Goal: Task Accomplishment & Management: Complete application form

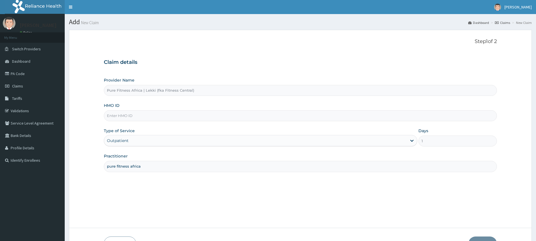
click at [141, 115] on input "HMO ID" at bounding box center [300, 115] width 393 height 11
click at [448, 28] on section "Step 1 of 2 Claim details Provider Name Pure Fitness [GEOGRAPHIC_DATA] | Lekki …" at bounding box center [300, 145] width 471 height 239
click at [131, 118] on input "HMO ID" at bounding box center [300, 115] width 393 height 11
type input "TYL/10011/A"
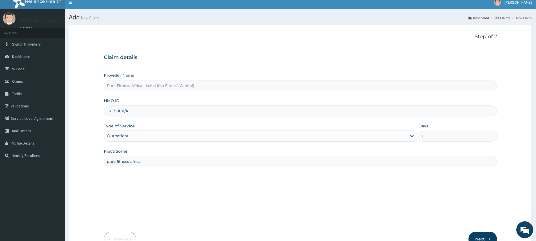
scroll to position [25, 0]
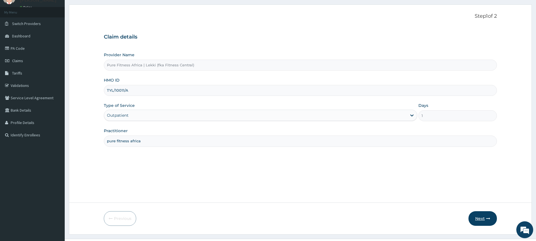
click at [472, 218] on button "Next" at bounding box center [483, 218] width 28 height 15
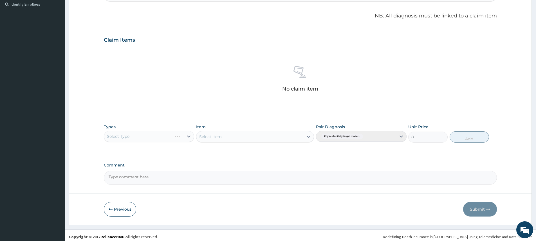
scroll to position [159, 0]
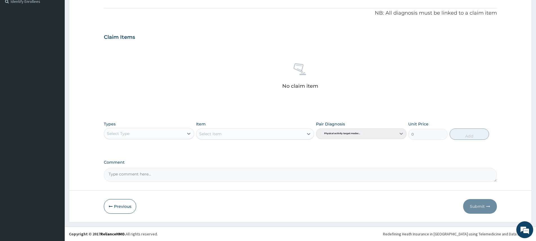
click at [119, 133] on div "Select Type" at bounding box center [118, 134] width 23 height 6
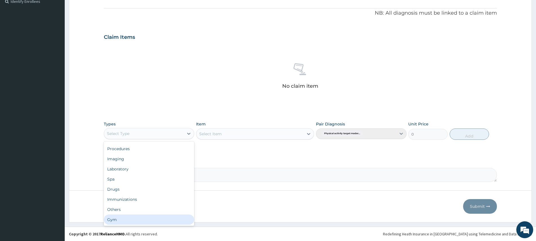
click at [158, 216] on div "Gym" at bounding box center [149, 220] width 90 height 10
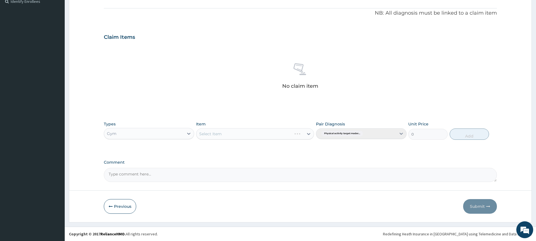
click at [214, 137] on div "Select Item" at bounding box center [255, 133] width 118 height 11
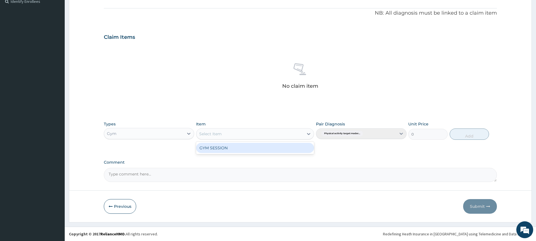
click at [218, 135] on div "Select Item" at bounding box center [210, 134] width 23 height 6
click at [225, 146] on div "GYM SESSION" at bounding box center [255, 148] width 118 height 10
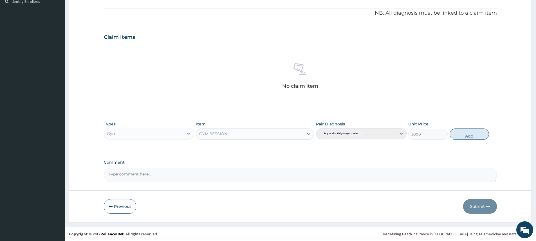
click at [464, 135] on button "Add" at bounding box center [469, 134] width 39 height 11
type input "0"
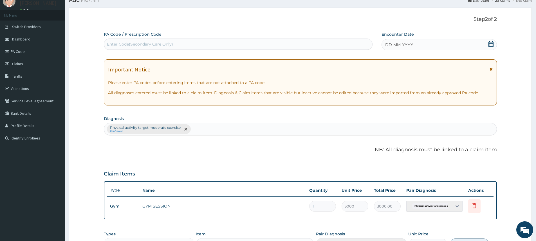
scroll to position [0, 0]
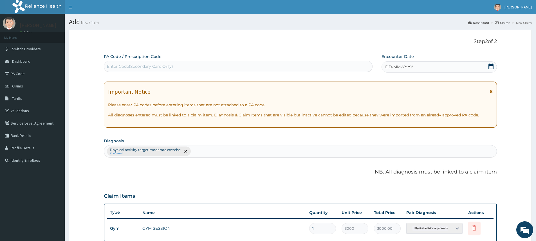
click at [415, 69] on div "DD-MM-YYYY" at bounding box center [439, 66] width 115 height 11
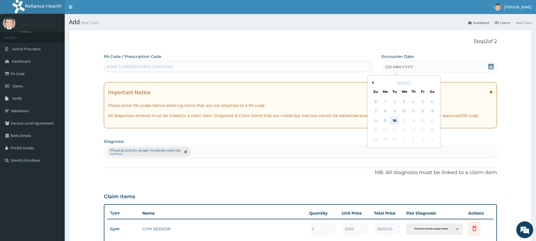
click at [396, 117] on div "16" at bounding box center [395, 121] width 8 height 8
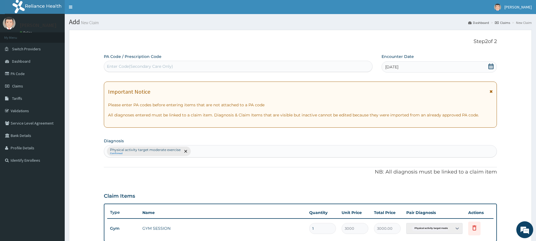
click at [350, 65] on div "Enter Code(Secondary Care Only)" at bounding box center [238, 66] width 268 height 9
type input "PA/7CC3E9"
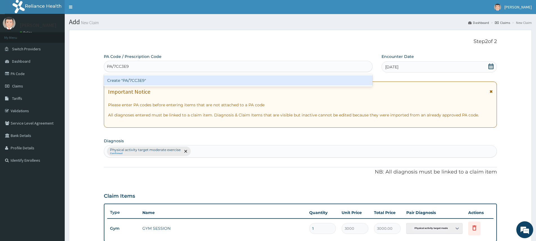
click at [308, 78] on div "Create "PA/7CC3E9"" at bounding box center [238, 80] width 269 height 10
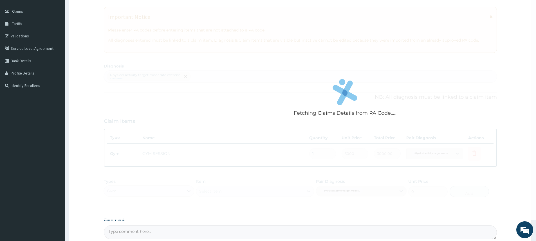
scroll to position [132, 0]
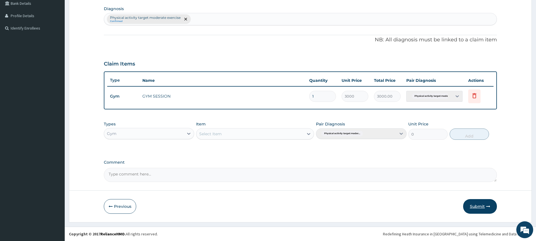
click at [482, 204] on button "Submit" at bounding box center [480, 206] width 34 height 15
